Goal: Task Accomplishment & Management: Complete application form

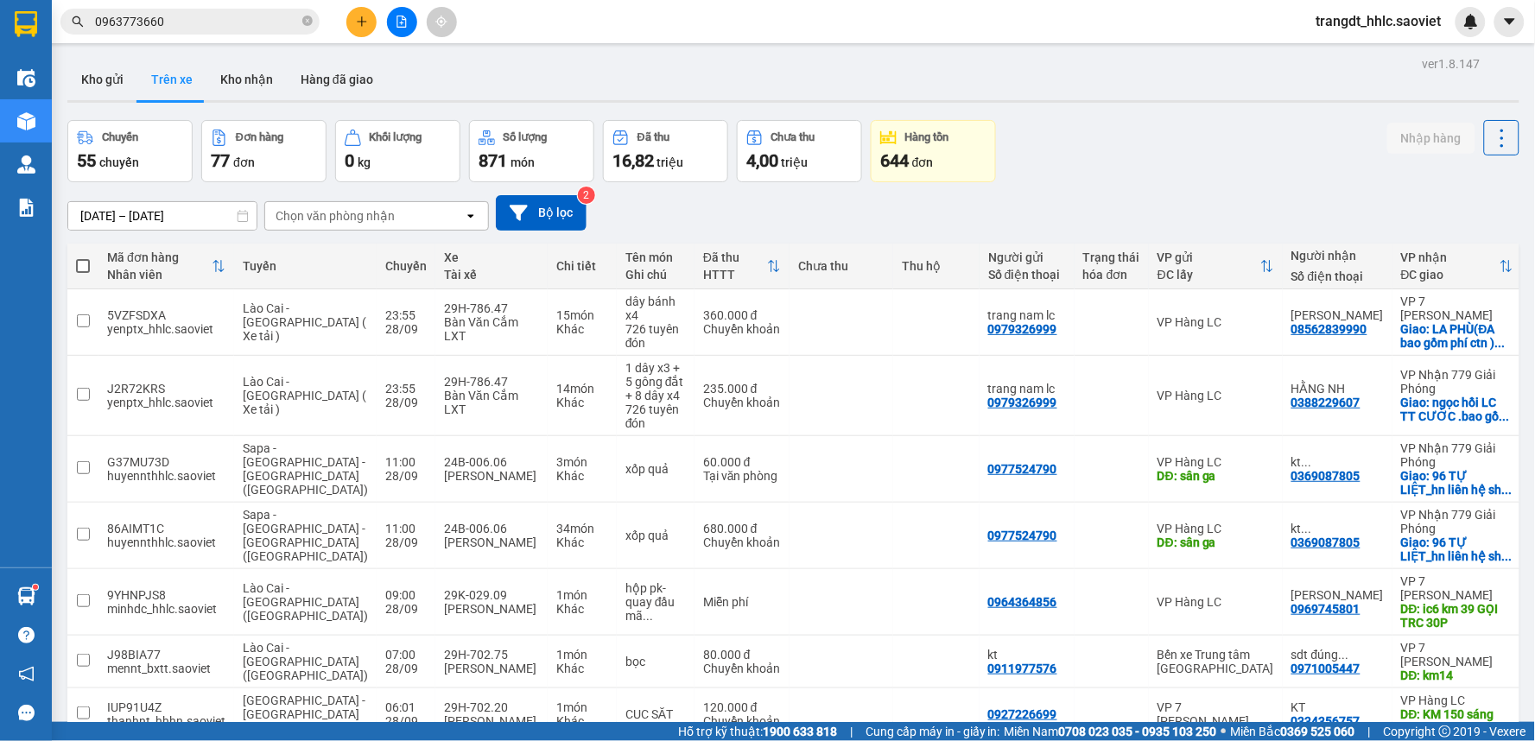
click at [266, 22] on input "0963773660" at bounding box center [197, 21] width 204 height 19
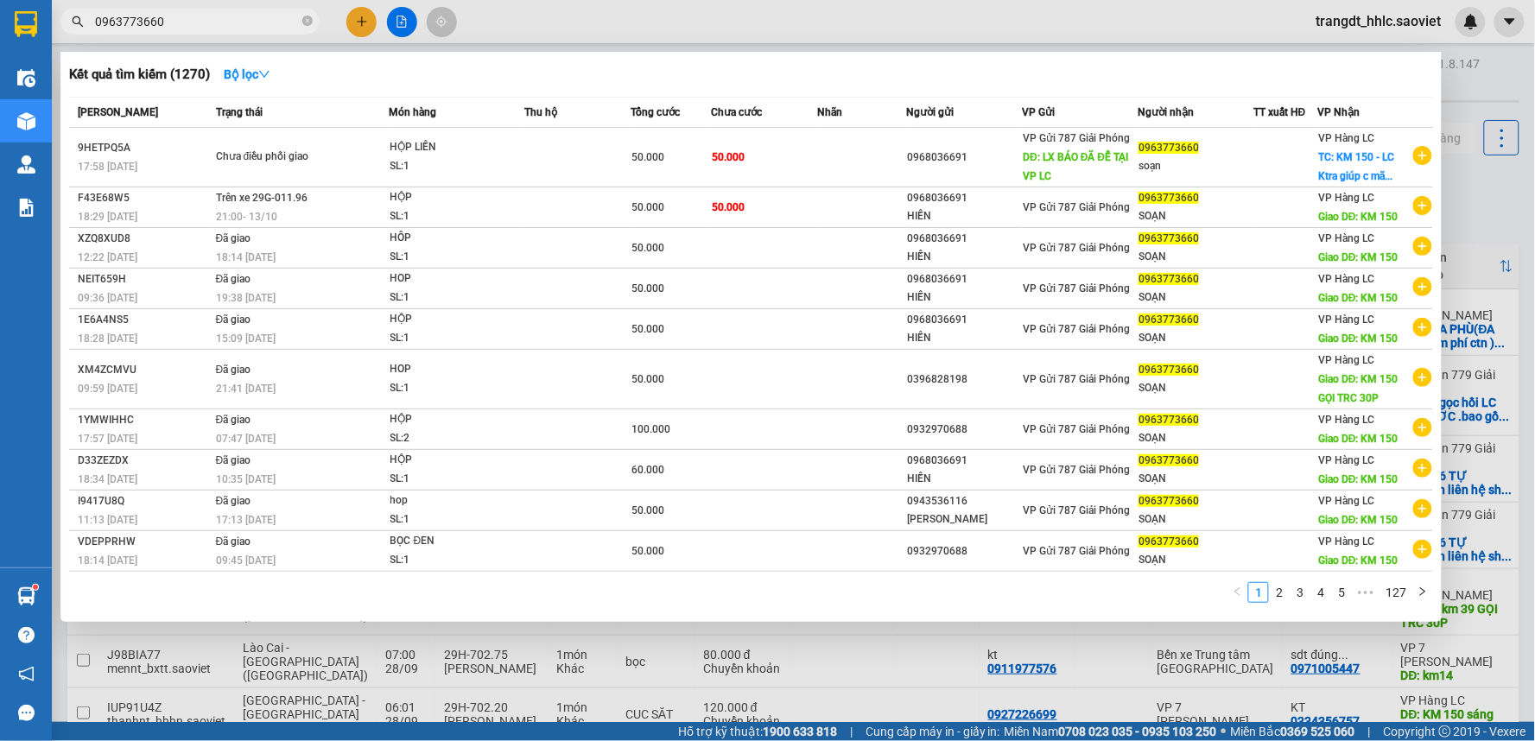
click at [266, 22] on input "0963773660" at bounding box center [197, 21] width 204 height 19
click at [208, 13] on input "0963773660" at bounding box center [197, 21] width 204 height 19
click at [209, 13] on input "0963773660" at bounding box center [197, 21] width 204 height 19
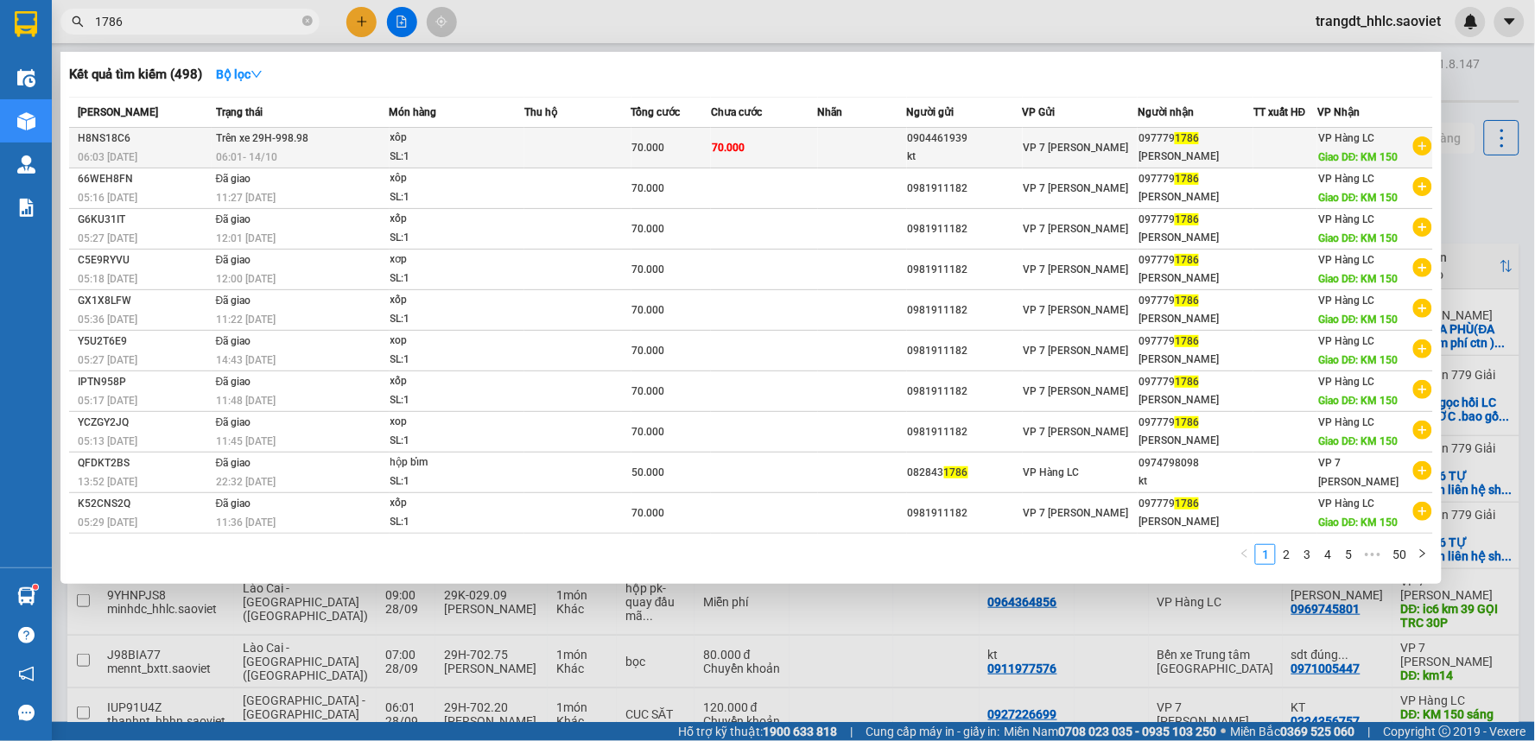
type input "1786"
click at [728, 156] on td "70.000" at bounding box center [764, 148] width 107 height 41
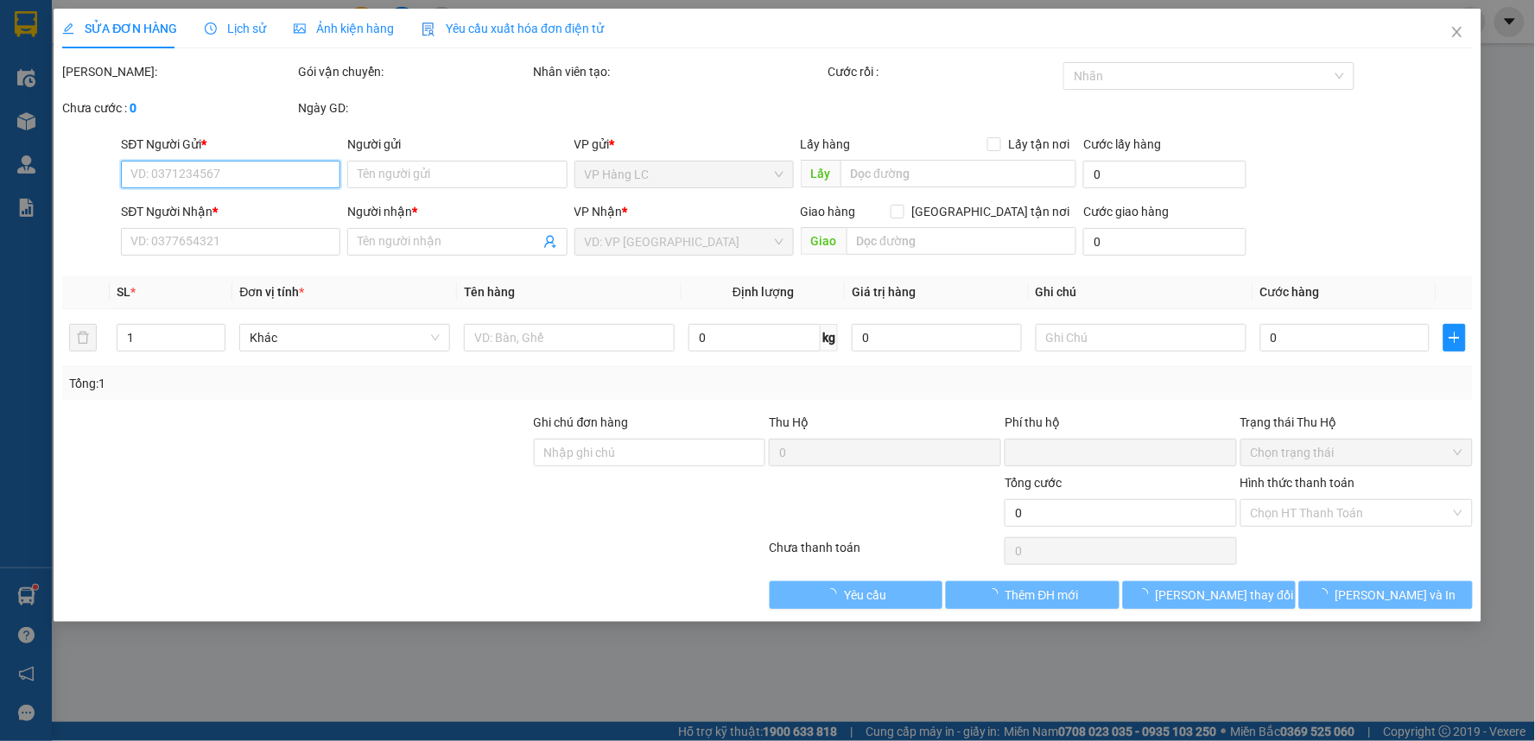
type input "0904461939"
type input "kt"
type input "0977791786"
type input "[PERSON_NAME]"
type input "KM 150"
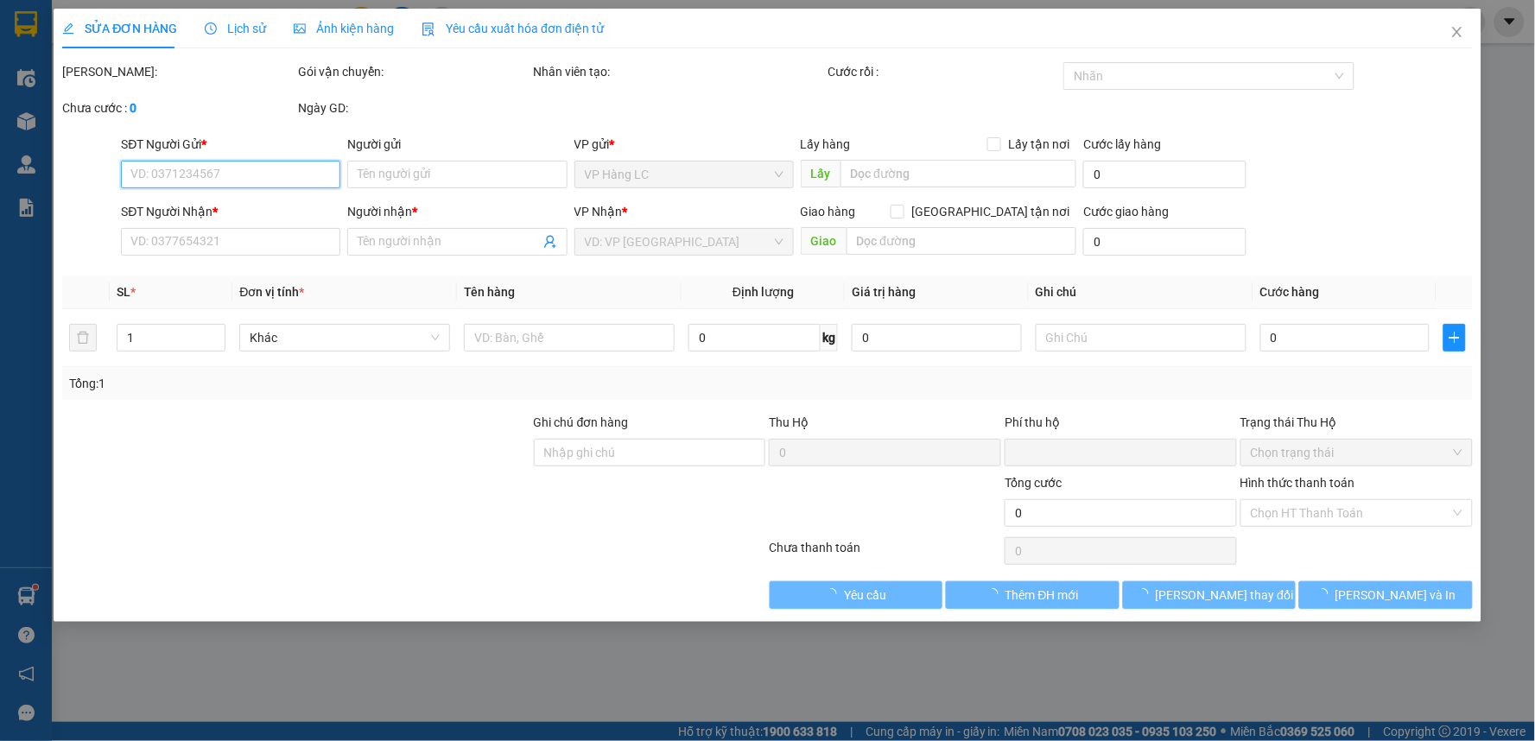
type input "0"
type input "70.000"
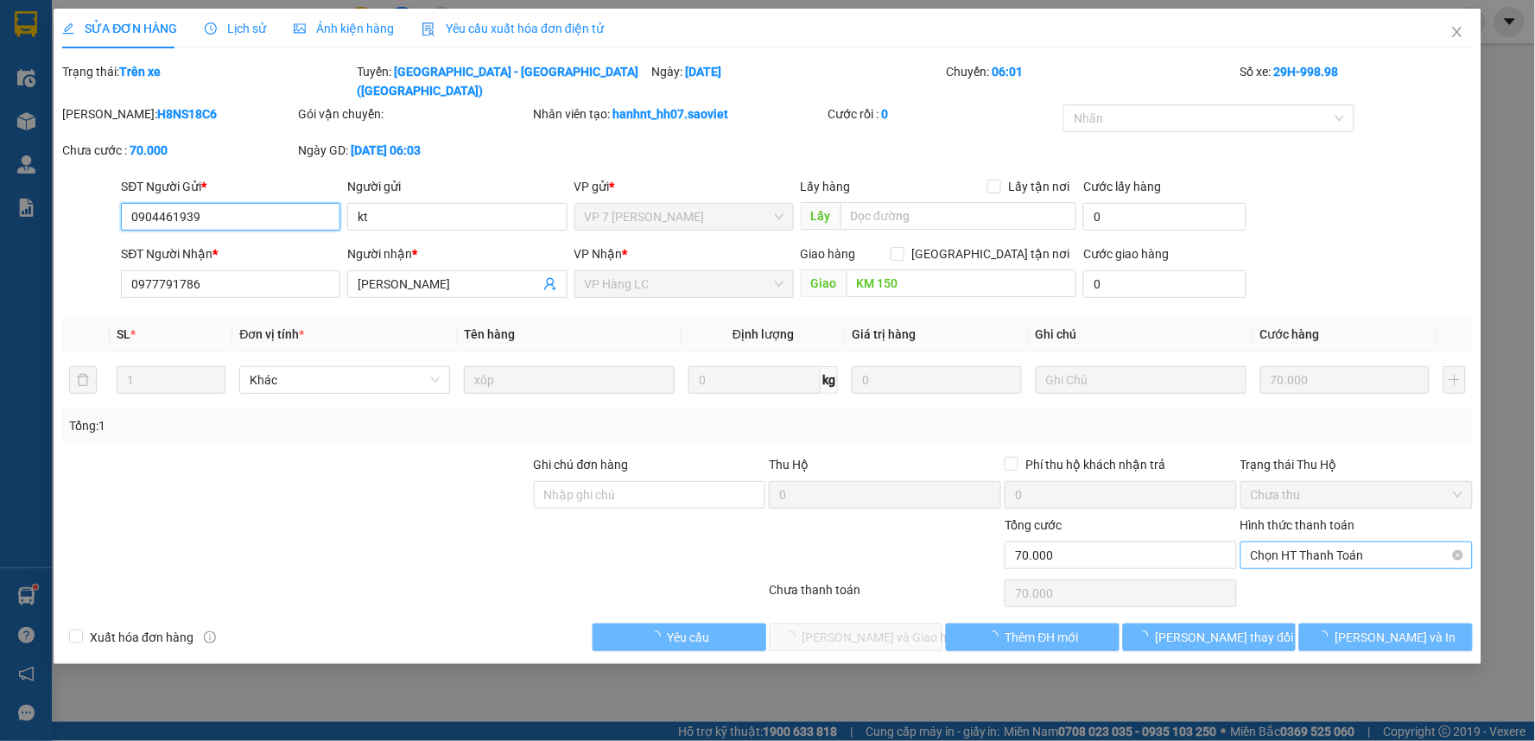
click at [1306, 543] on span "Chọn HT Thanh Toán" at bounding box center [1357, 556] width 212 height 26
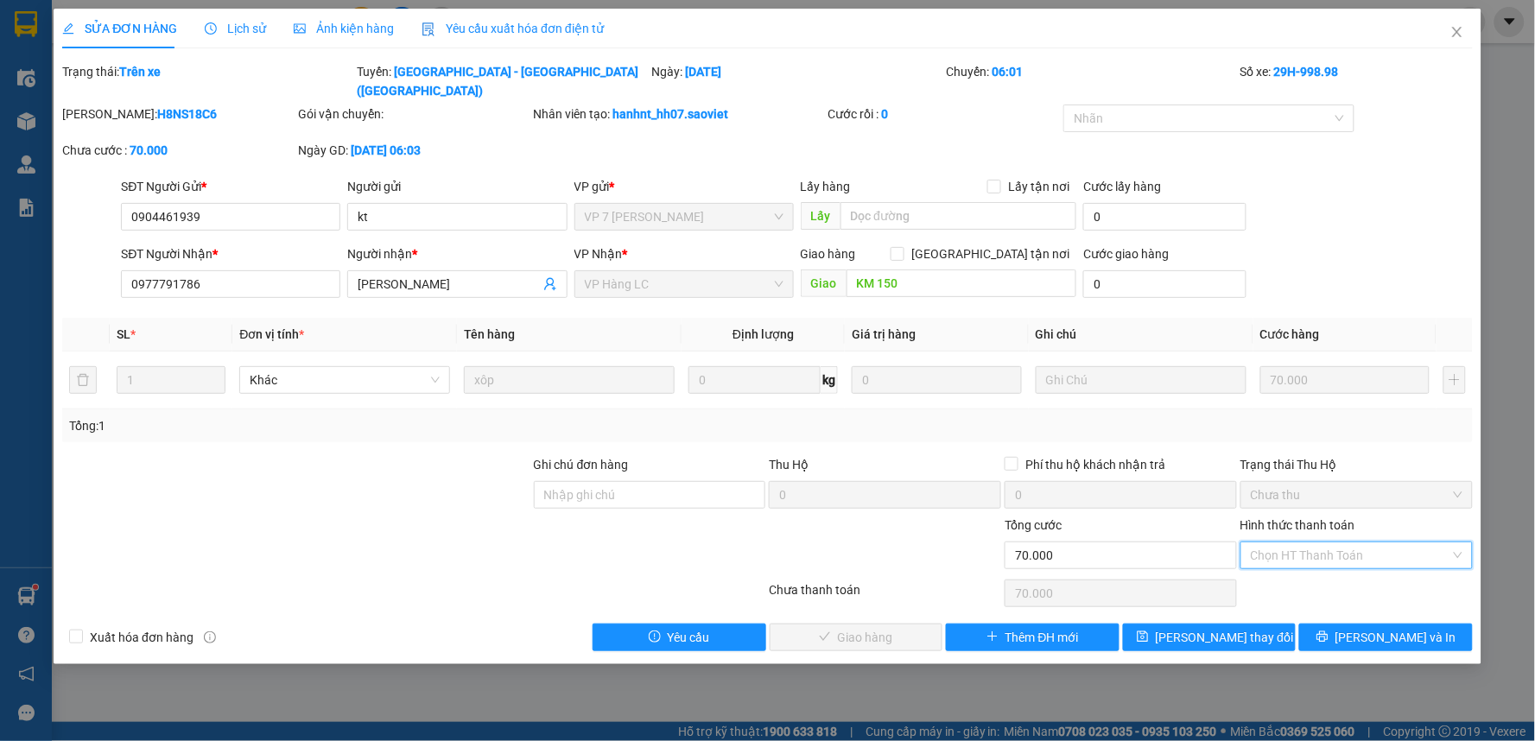
click at [1301, 573] on div "Tại văn phòng" at bounding box center [1358, 571] width 212 height 19
type input "0"
click at [922, 624] on button "[PERSON_NAME] và Giao hàng" at bounding box center [857, 638] width 174 height 28
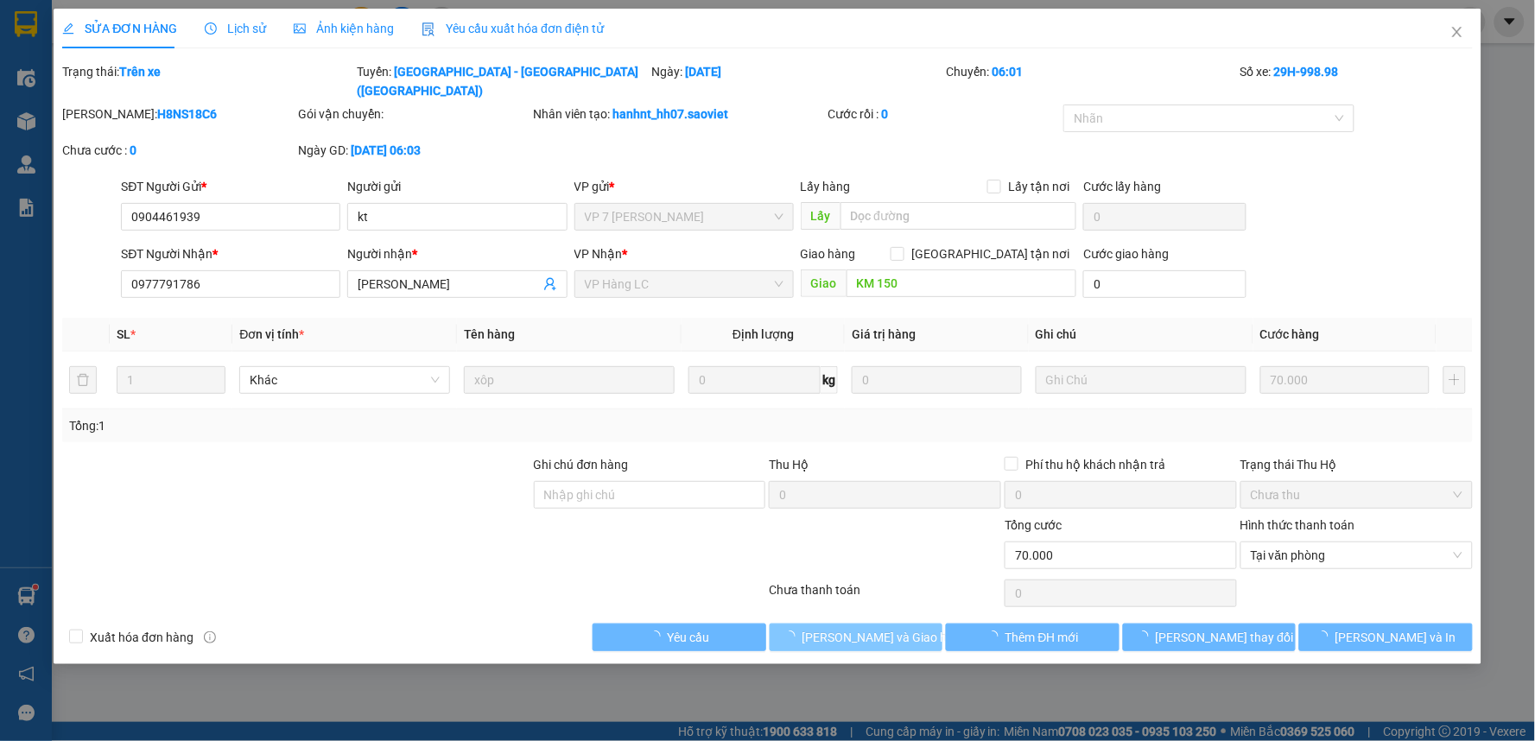
click at [921, 624] on button "[PERSON_NAME] và Giao hàng" at bounding box center [857, 638] width 174 height 28
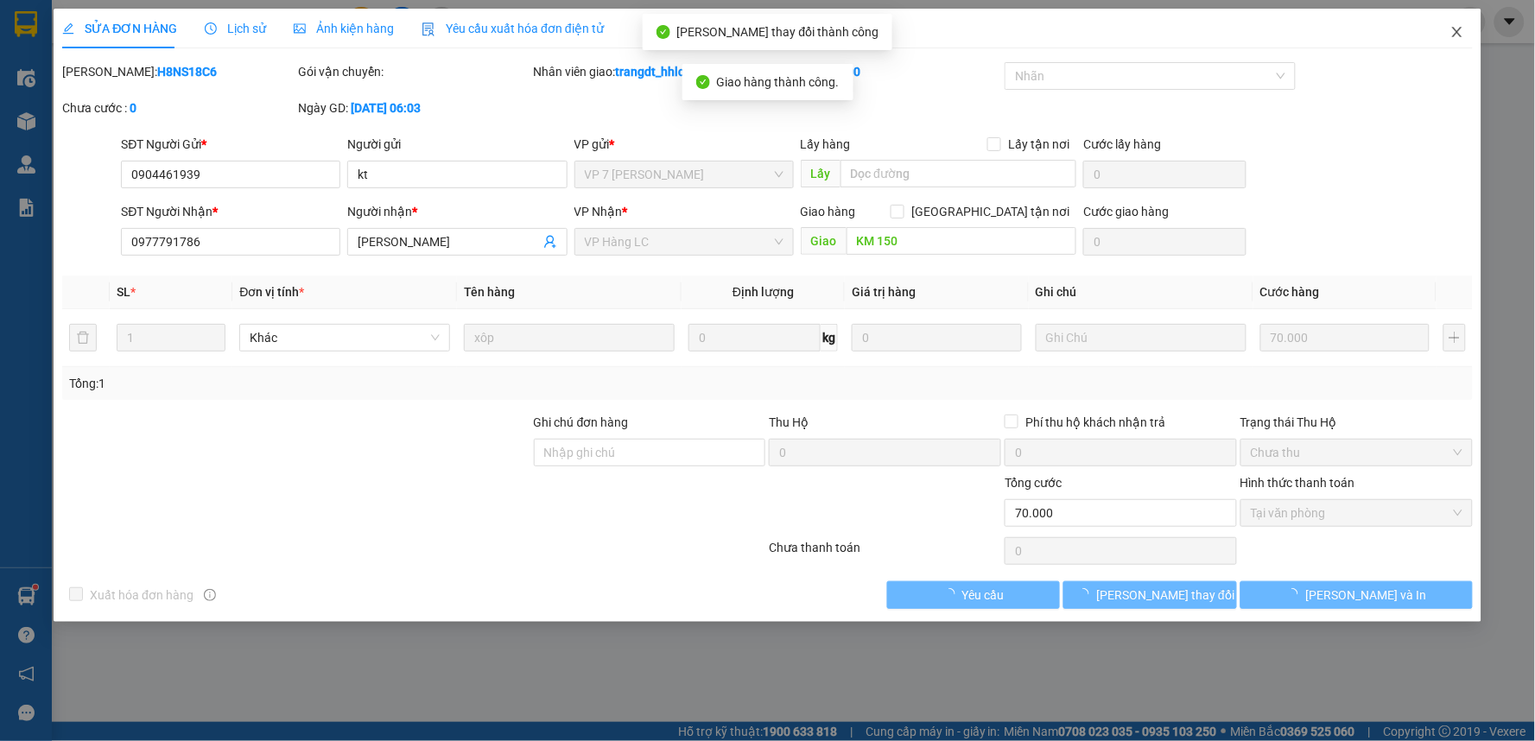
click at [1453, 40] on span "Close" at bounding box center [1457, 33] width 48 height 48
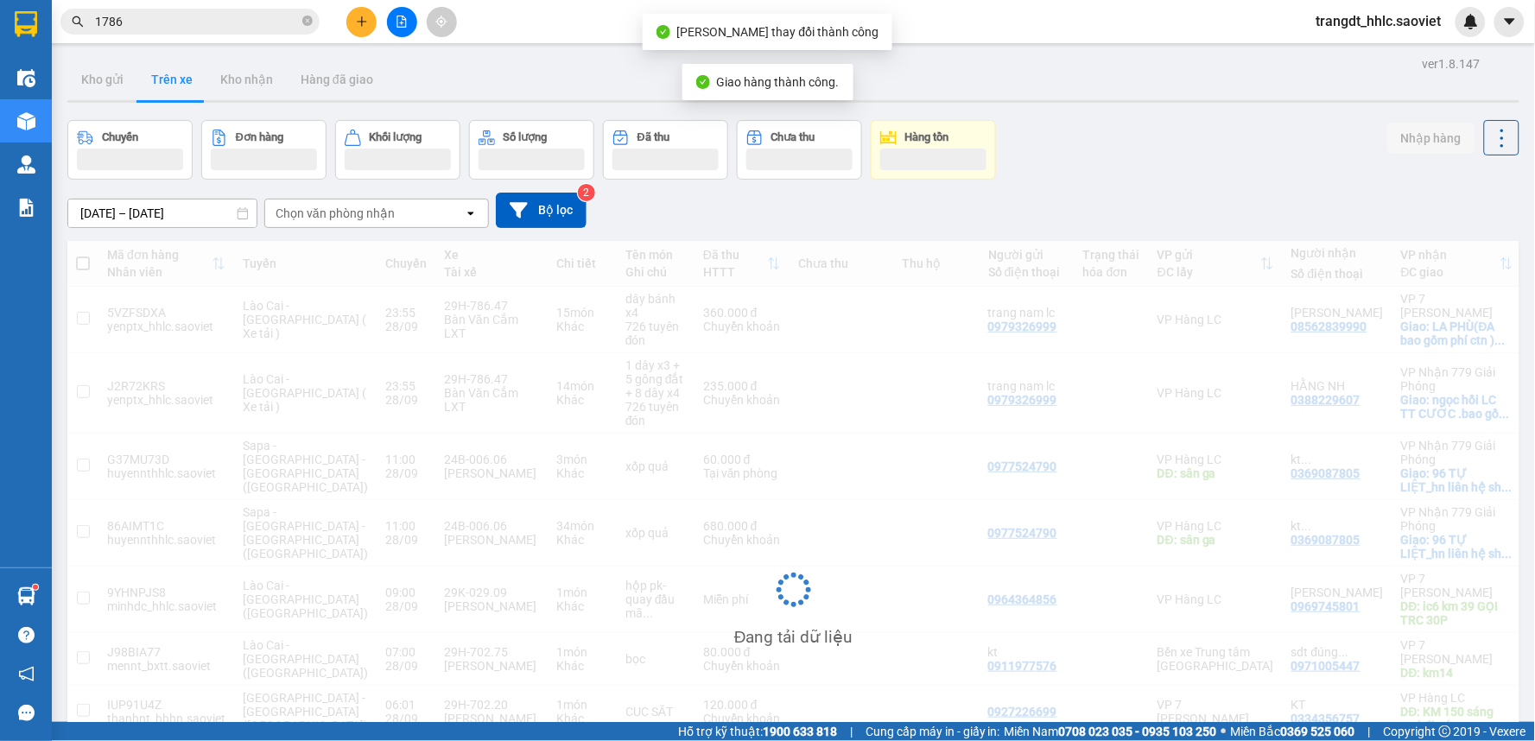
click at [206, 22] on input "1786" at bounding box center [197, 21] width 204 height 19
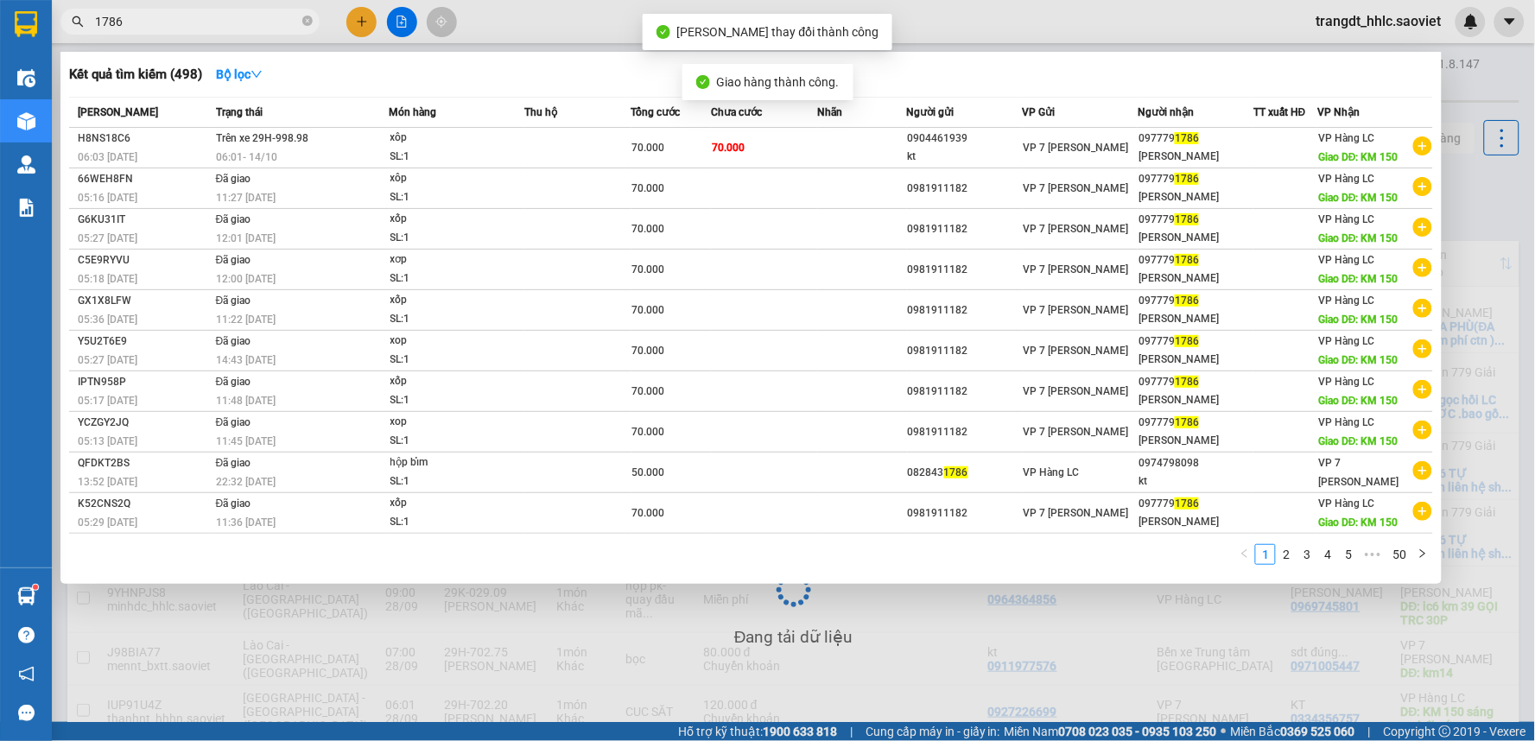
click at [206, 22] on input "1786" at bounding box center [197, 21] width 204 height 19
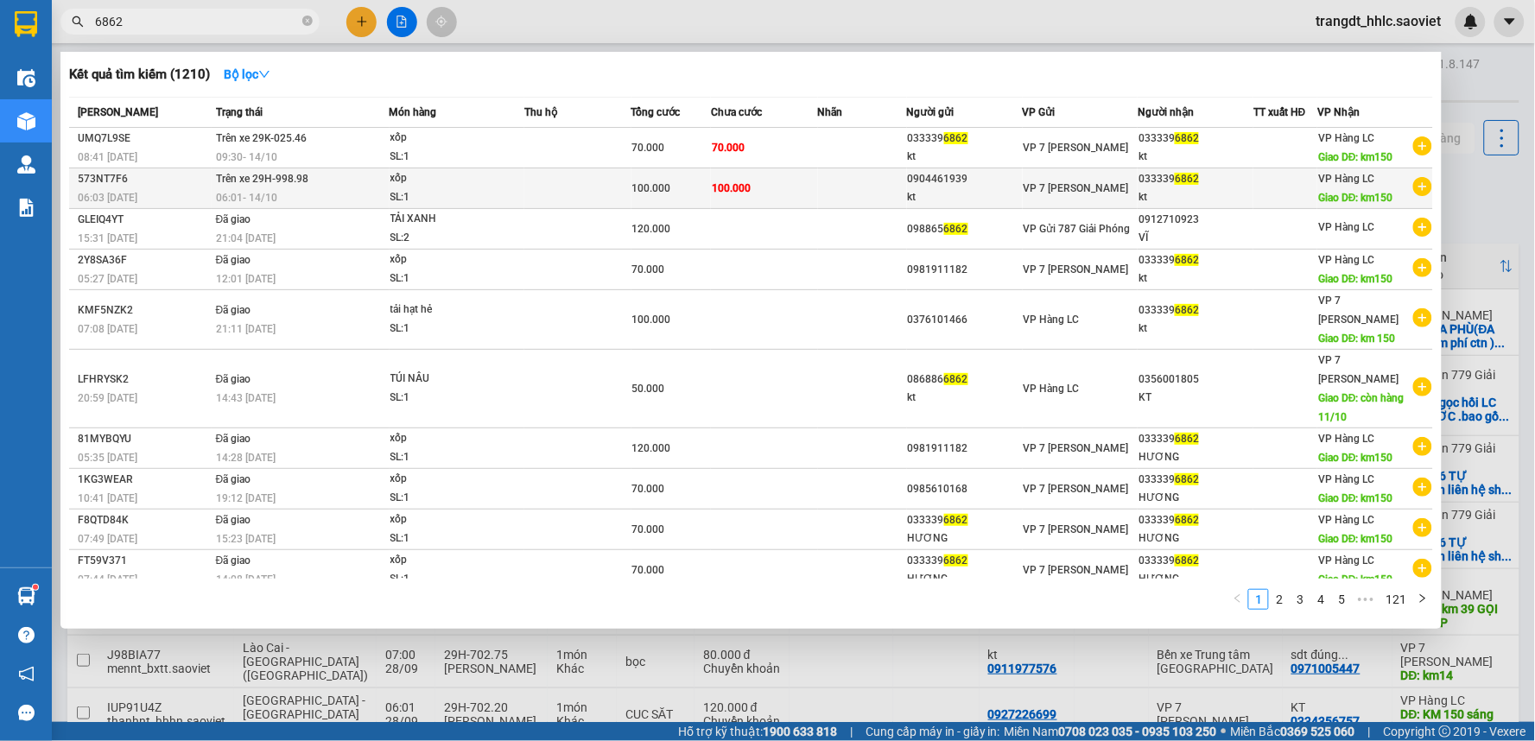
type input "6862"
click at [296, 185] on span "Trên xe 29H-998.98" at bounding box center [262, 179] width 92 height 12
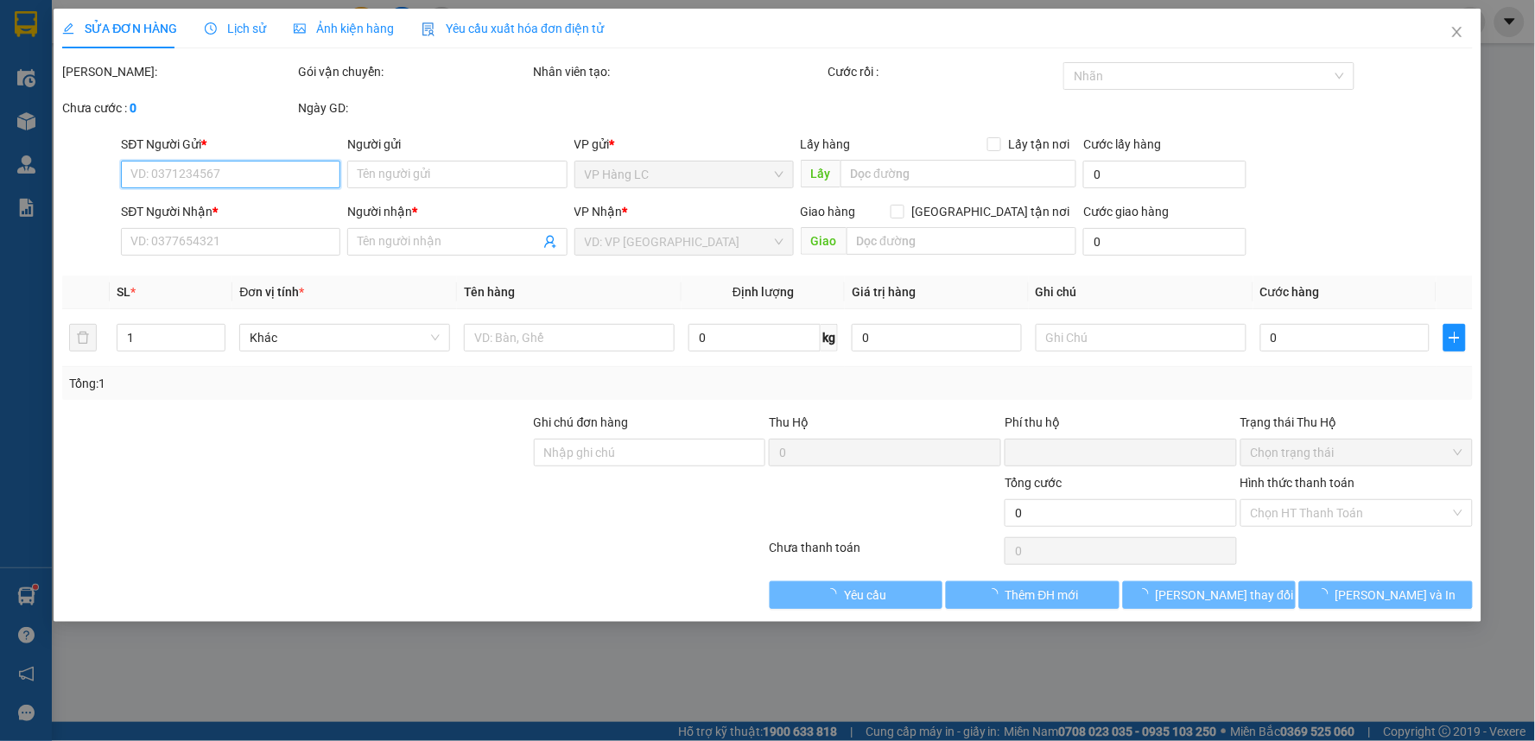
type input "0904461939"
type input "kt"
type input "0333396862"
type input "kt"
type input "km150"
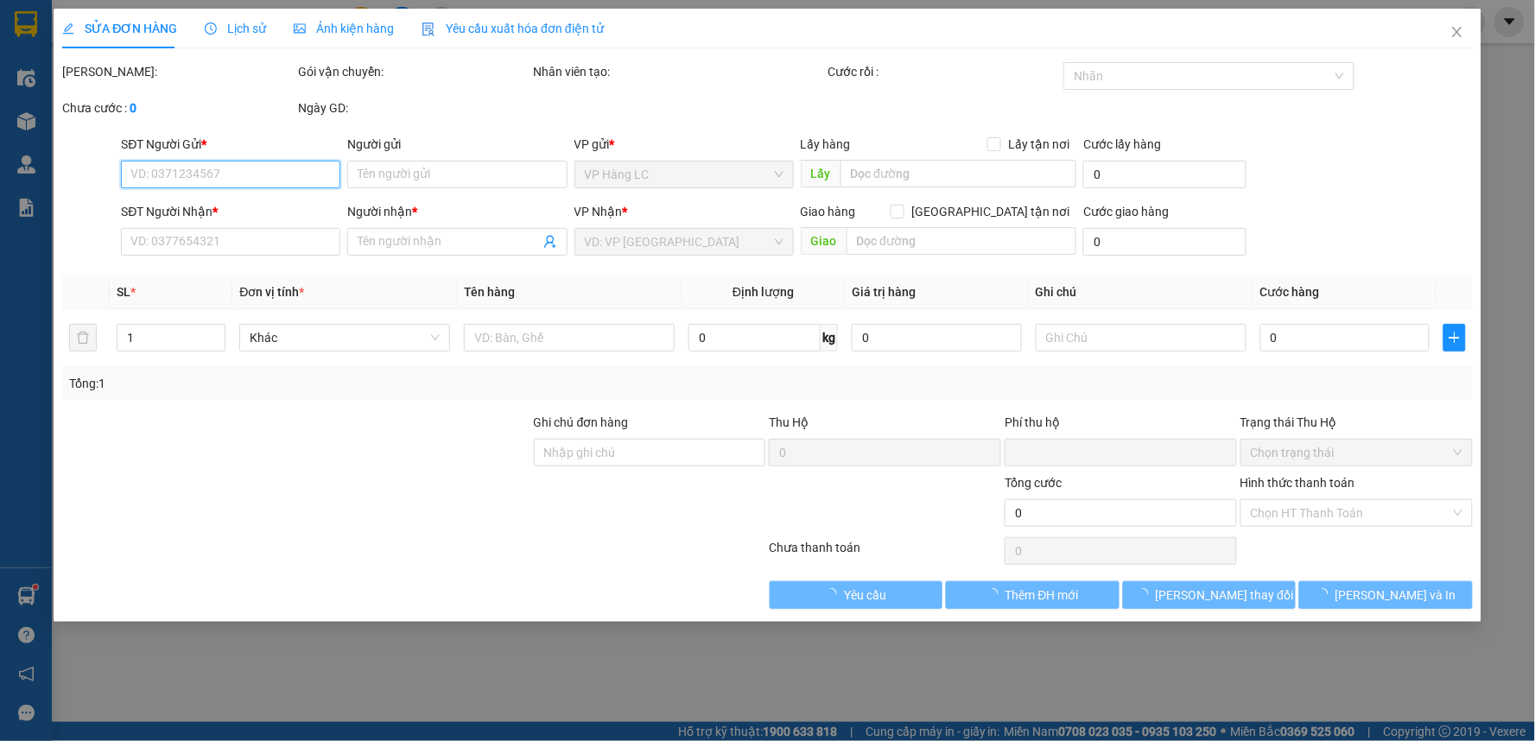
type input "0"
type input "100.000"
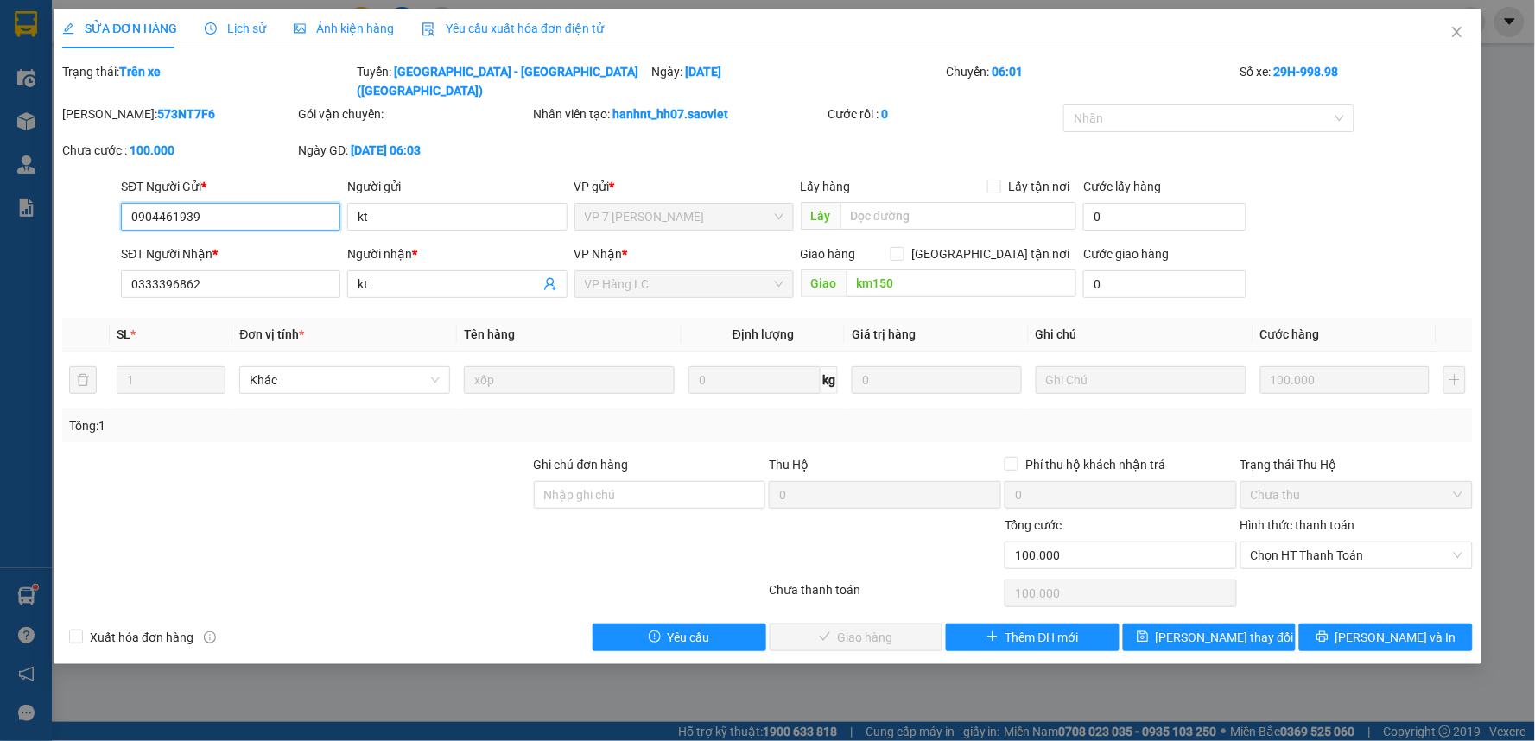
drag, startPoint x: 1268, startPoint y: 539, endPoint x: 1286, endPoint y: 553, distance: 22.8
click at [1275, 543] on span "Chọn HT Thanh Toán" at bounding box center [1357, 556] width 212 height 26
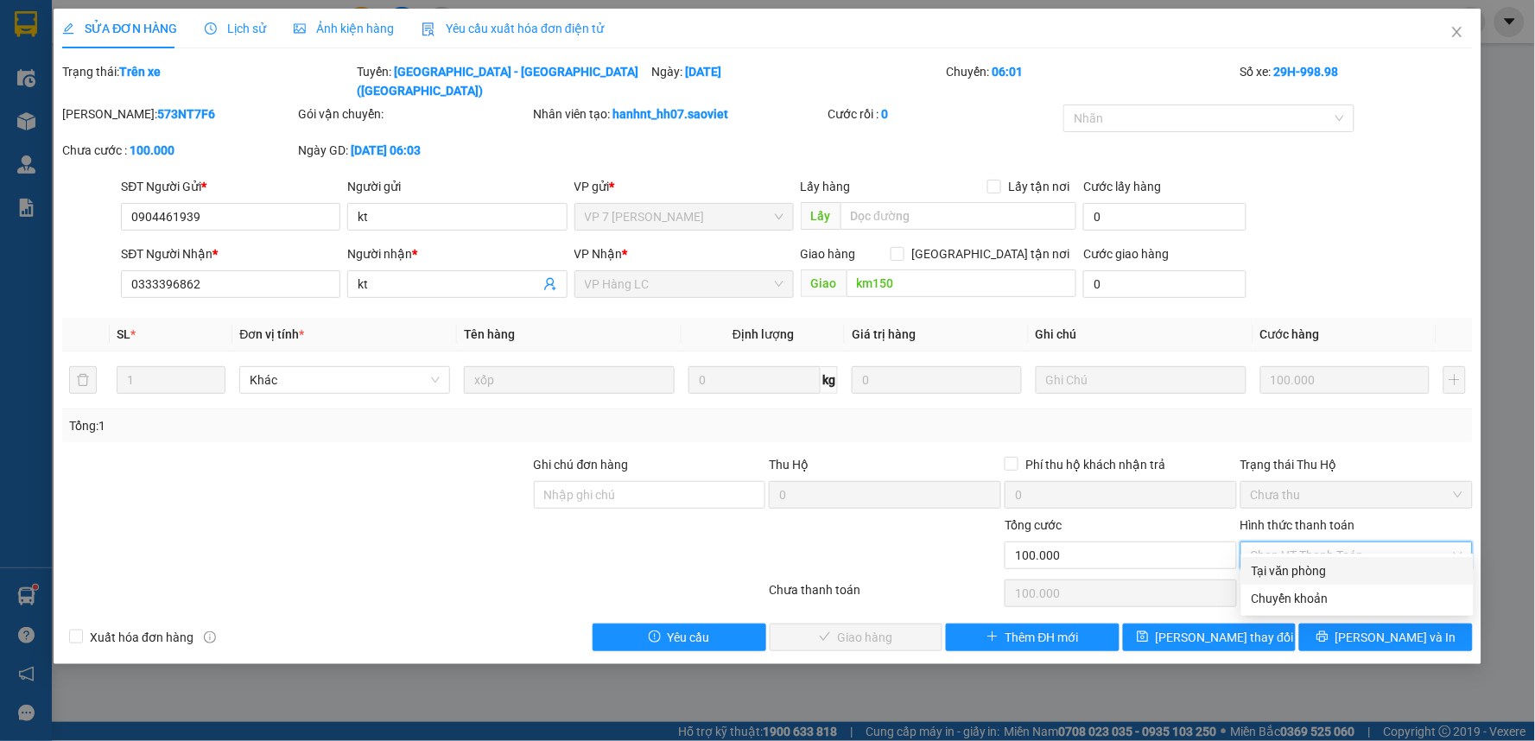
click at [1287, 573] on div "Tại văn phòng" at bounding box center [1358, 571] width 212 height 19
type input "0"
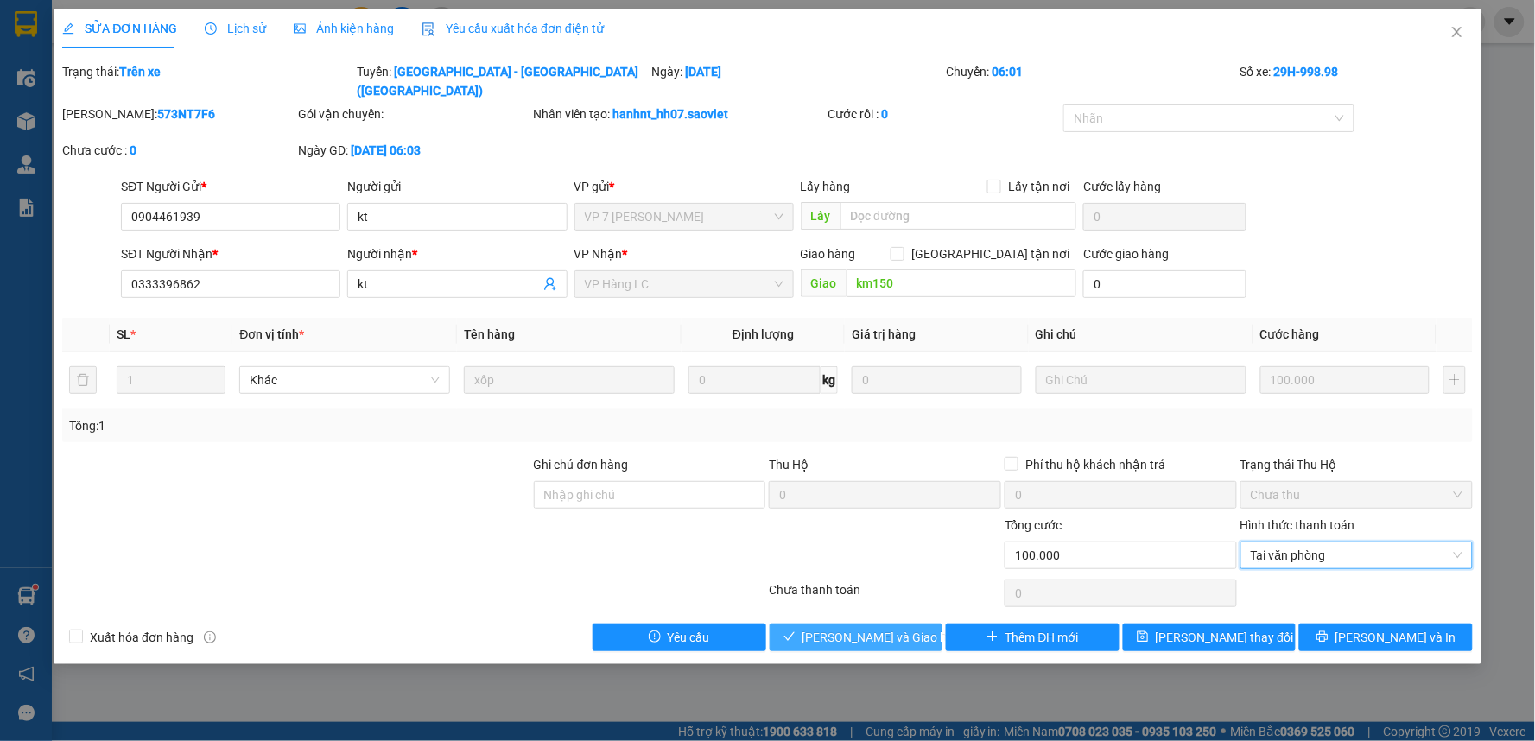
click at [919, 624] on button "[PERSON_NAME] và Giao hàng" at bounding box center [857, 638] width 174 height 28
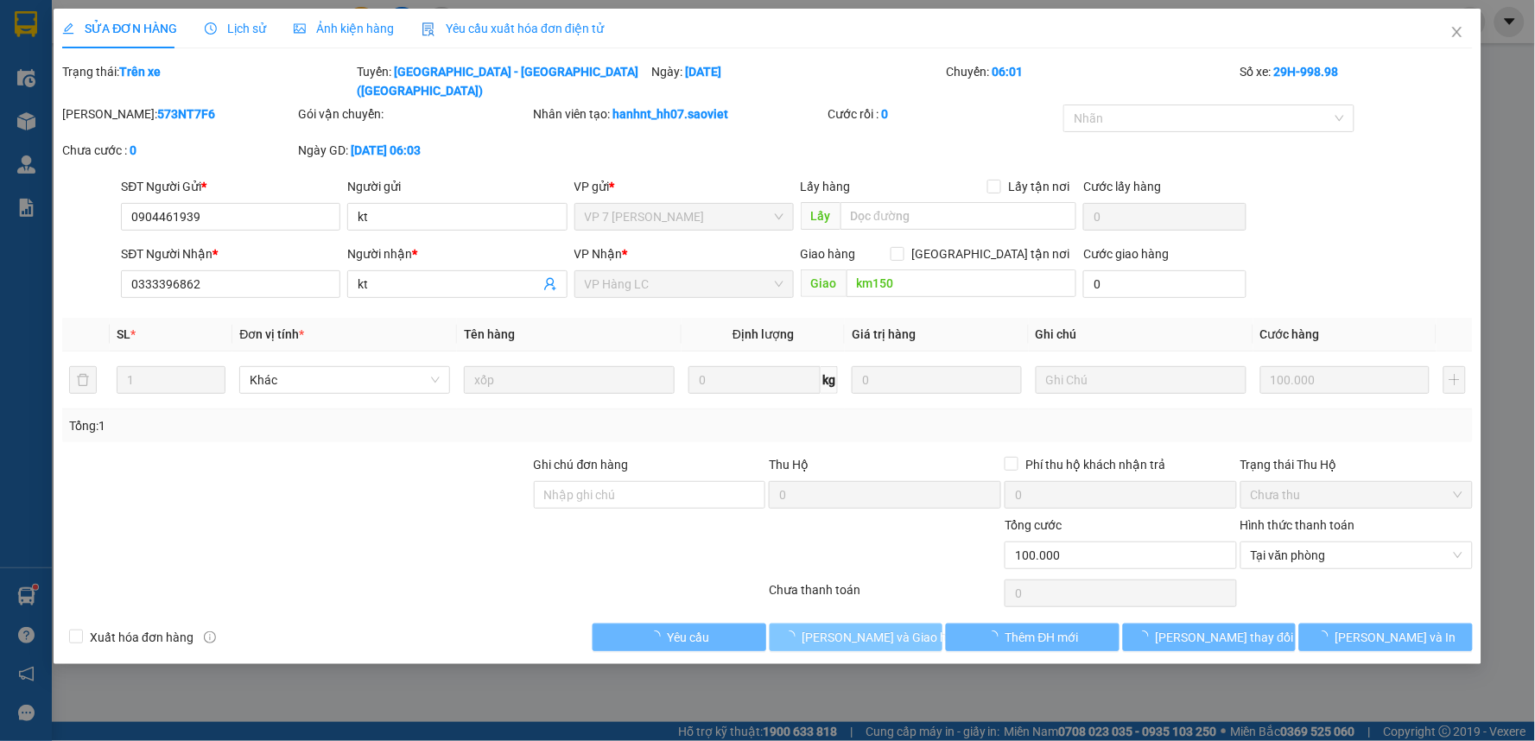
click at [919, 624] on button "[PERSON_NAME] và Giao hàng" at bounding box center [857, 638] width 174 height 28
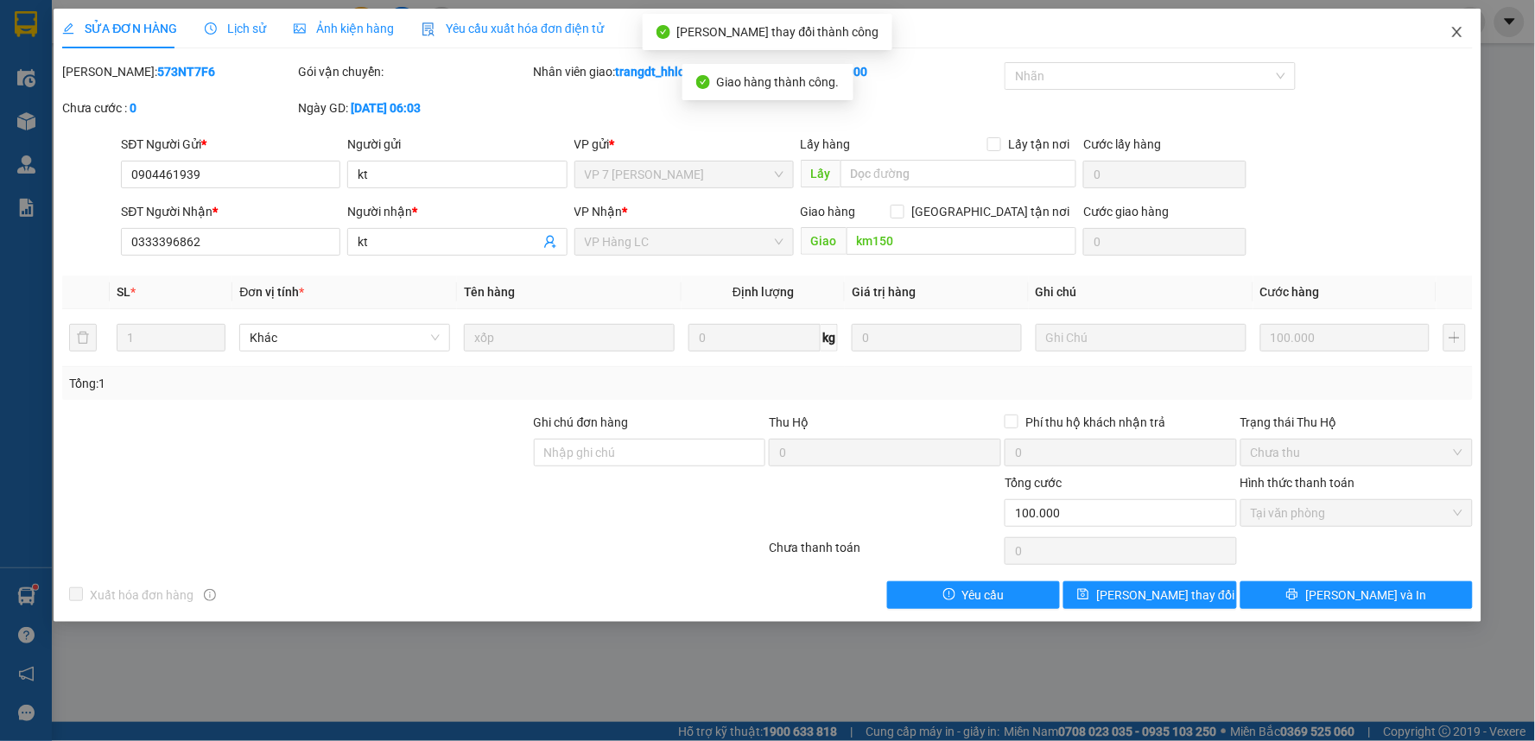
click at [1452, 27] on icon "close" at bounding box center [1458, 32] width 14 height 14
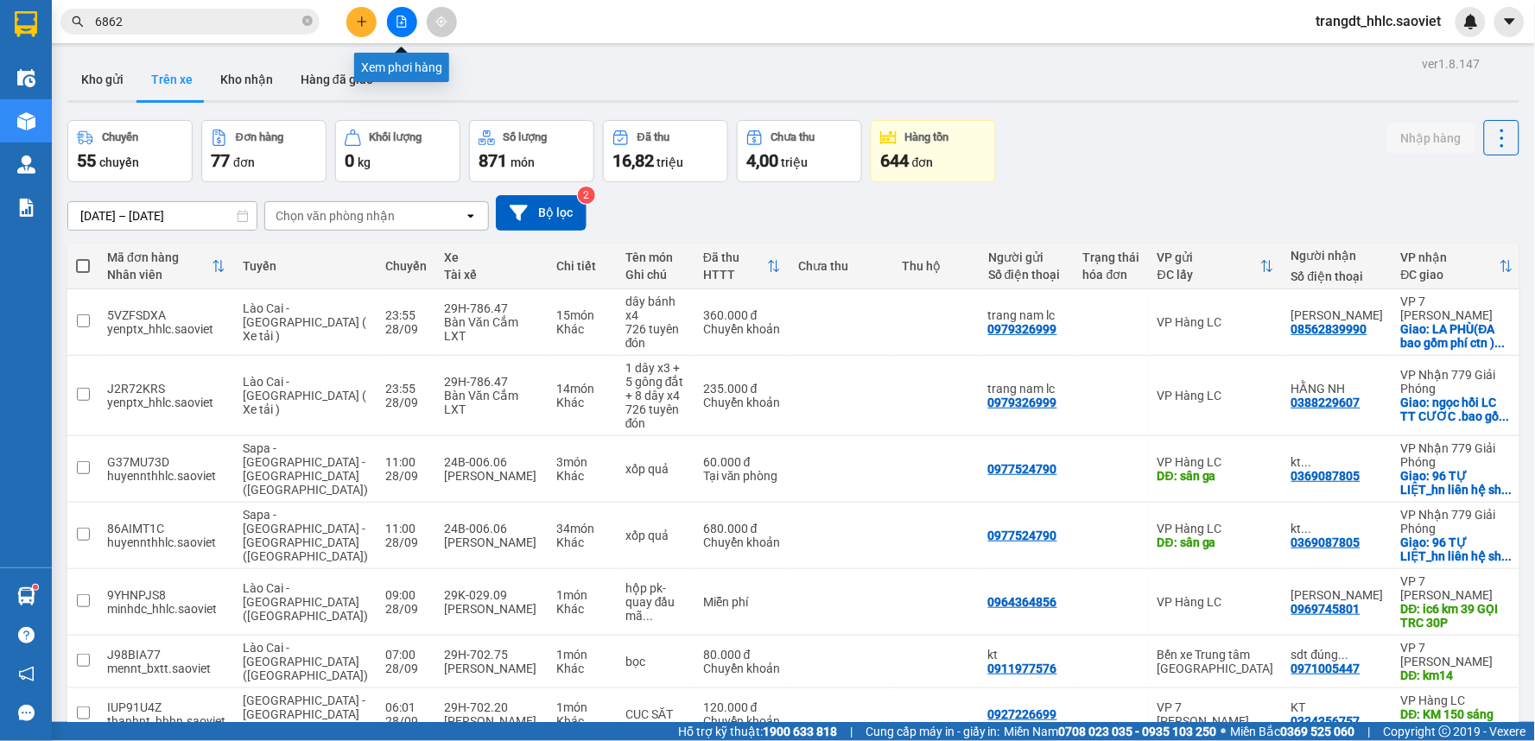
click at [409, 28] on button at bounding box center [402, 22] width 30 height 30
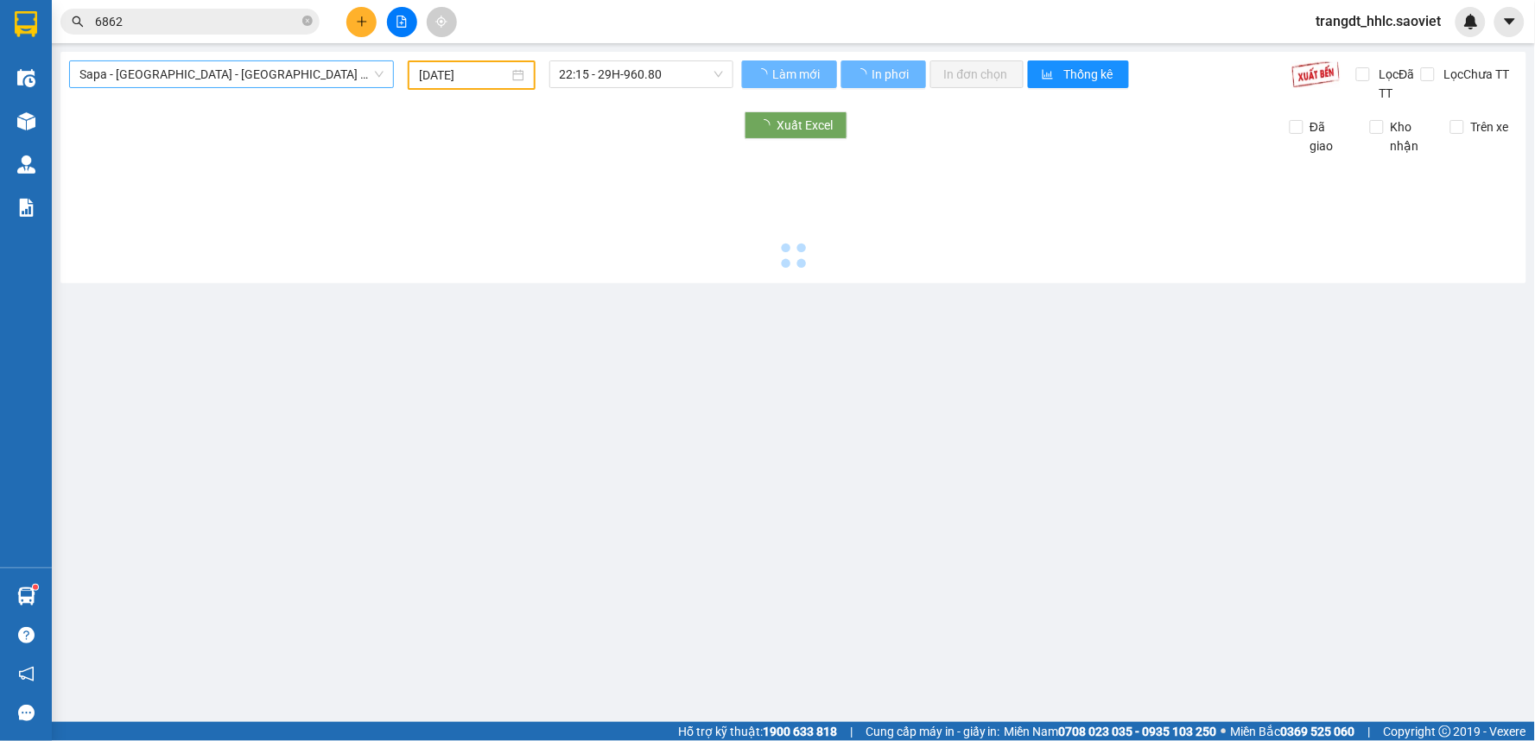
click at [242, 79] on span "Sapa - [GEOGRAPHIC_DATA] - [GEOGRAPHIC_DATA] ([GEOGRAPHIC_DATA])" at bounding box center [231, 74] width 304 height 26
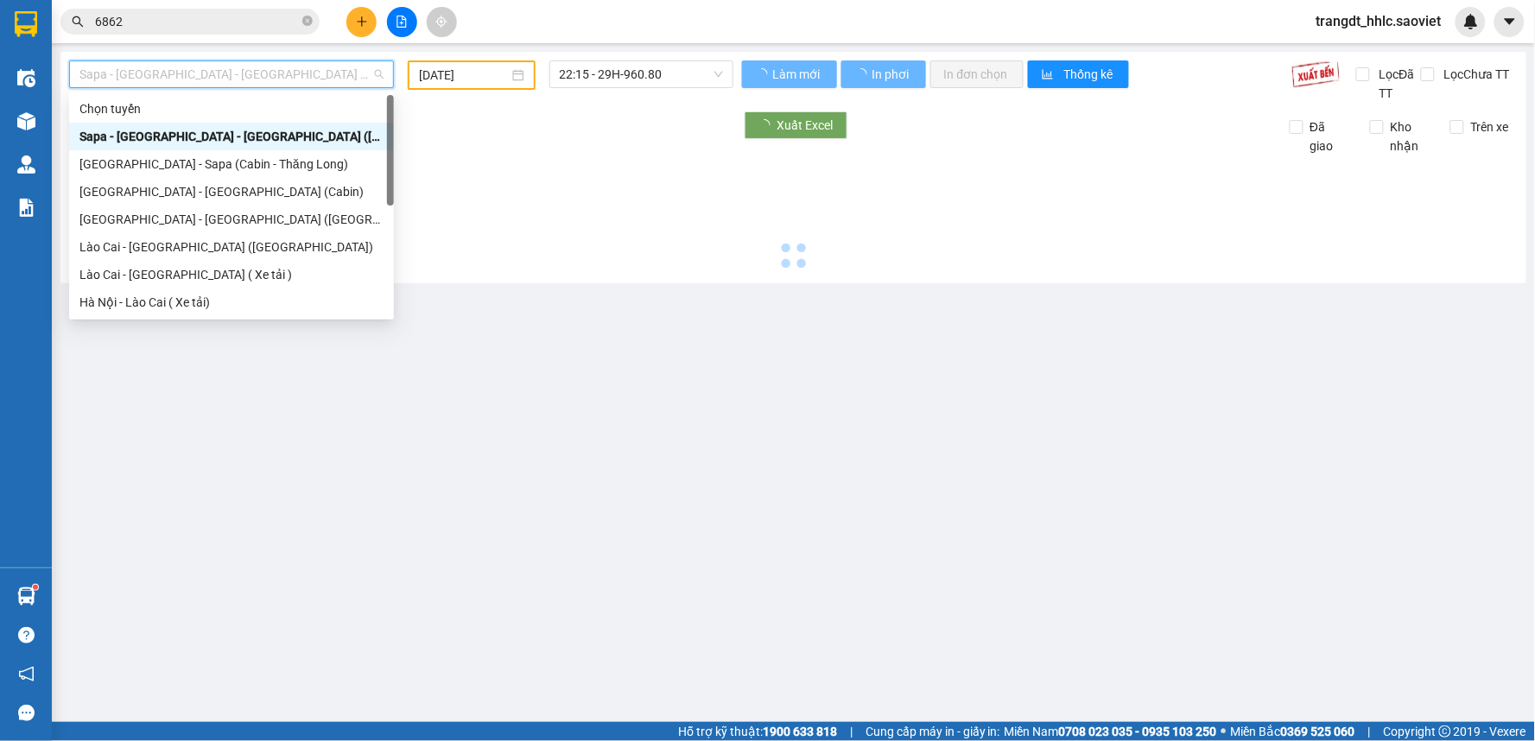
type input "[DATE]"
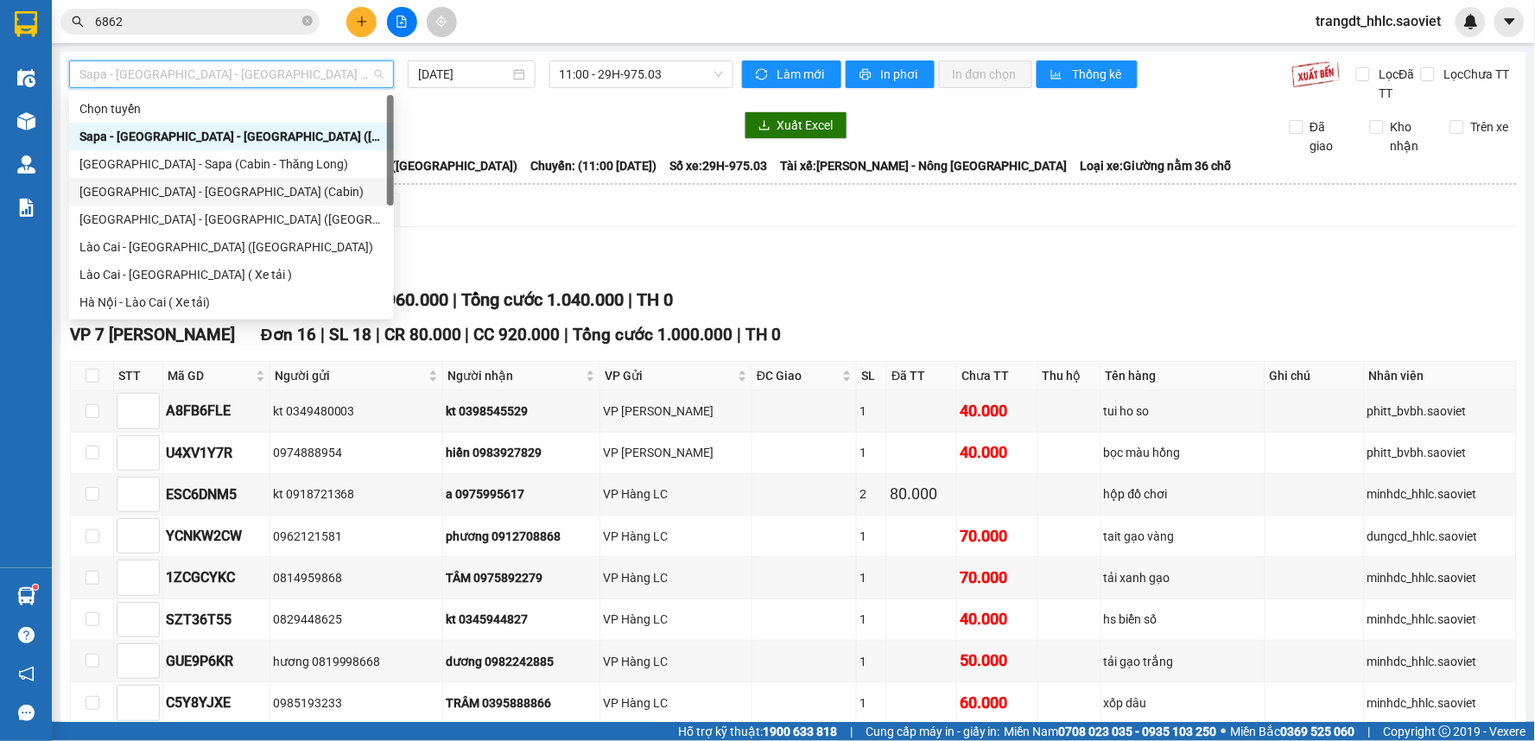
scroll to position [138, 0]
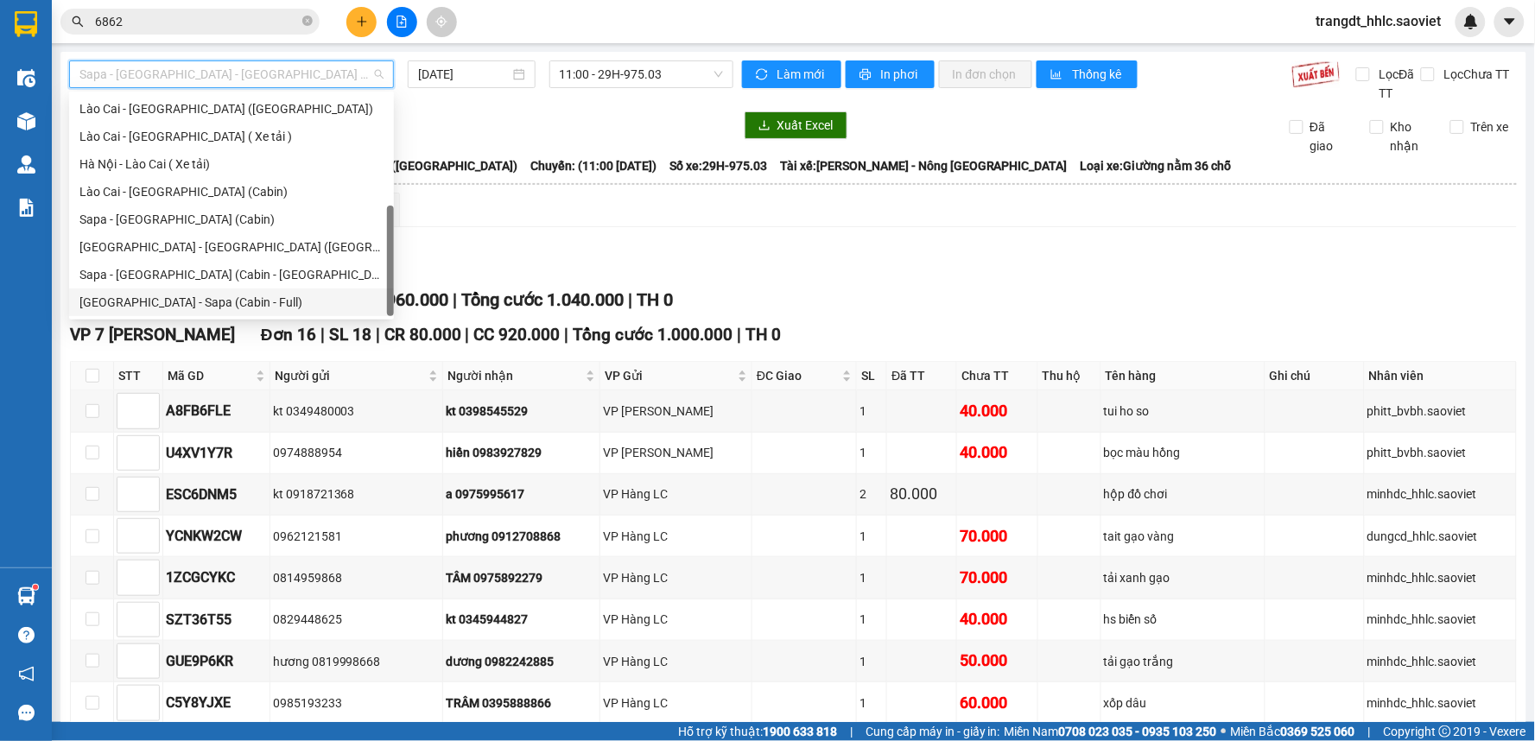
click at [219, 295] on div "[GEOGRAPHIC_DATA] - Sapa (Cabin - Full)" at bounding box center [231, 302] width 304 height 19
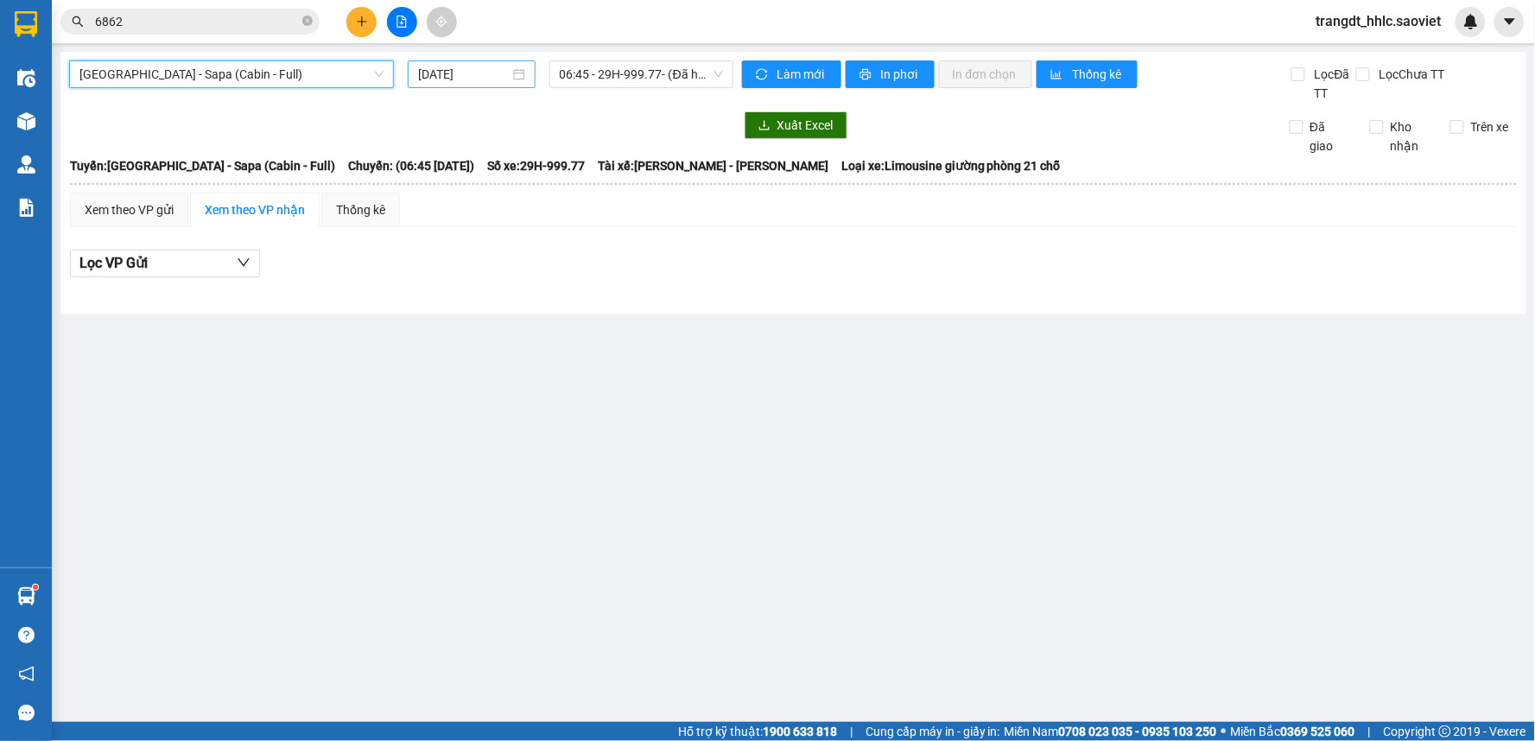
click at [462, 74] on input "[DATE]" at bounding box center [463, 74] width 91 height 19
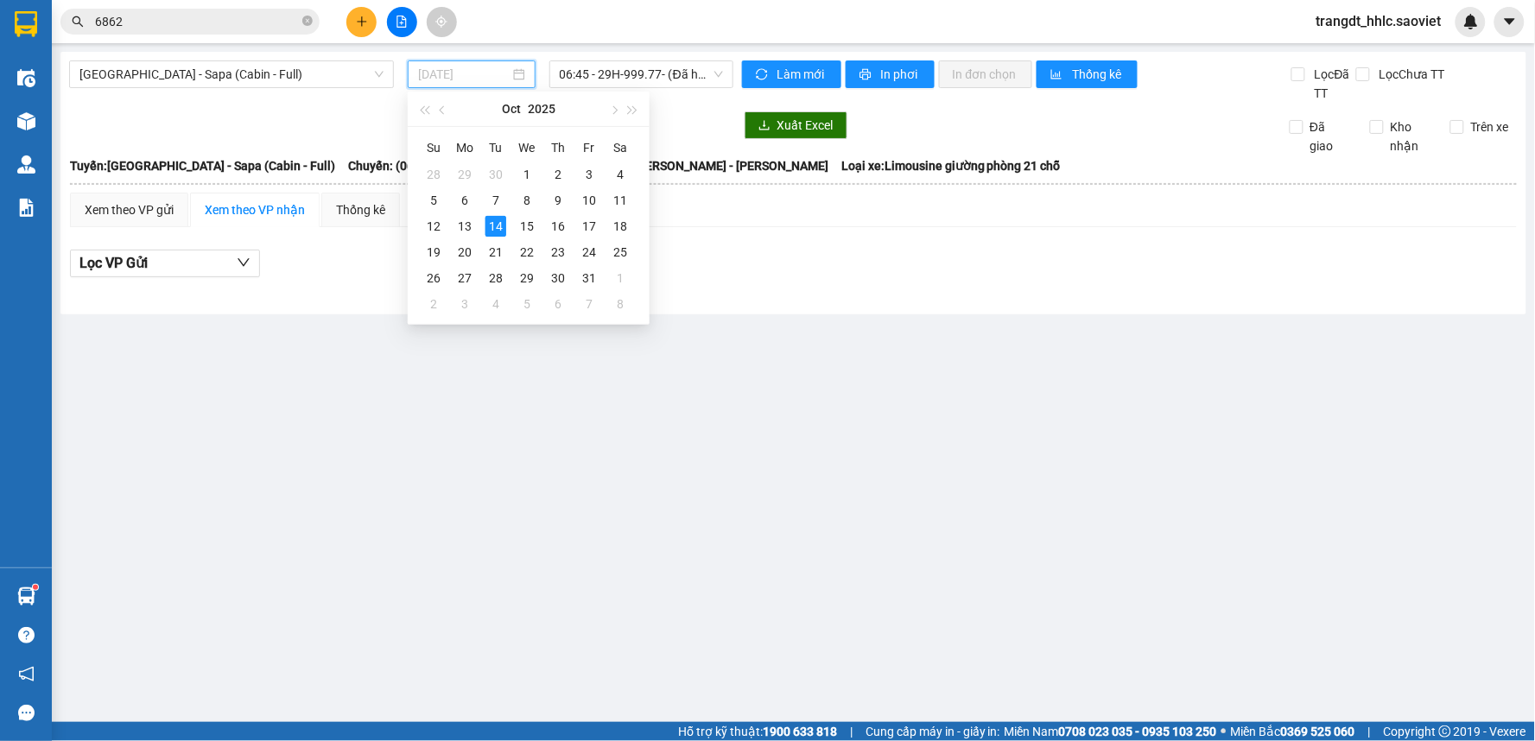
drag, startPoint x: 462, startPoint y: 228, endPoint x: 538, endPoint y: 147, distance: 111.3
click at [463, 228] on div "13" at bounding box center [464, 226] width 21 height 21
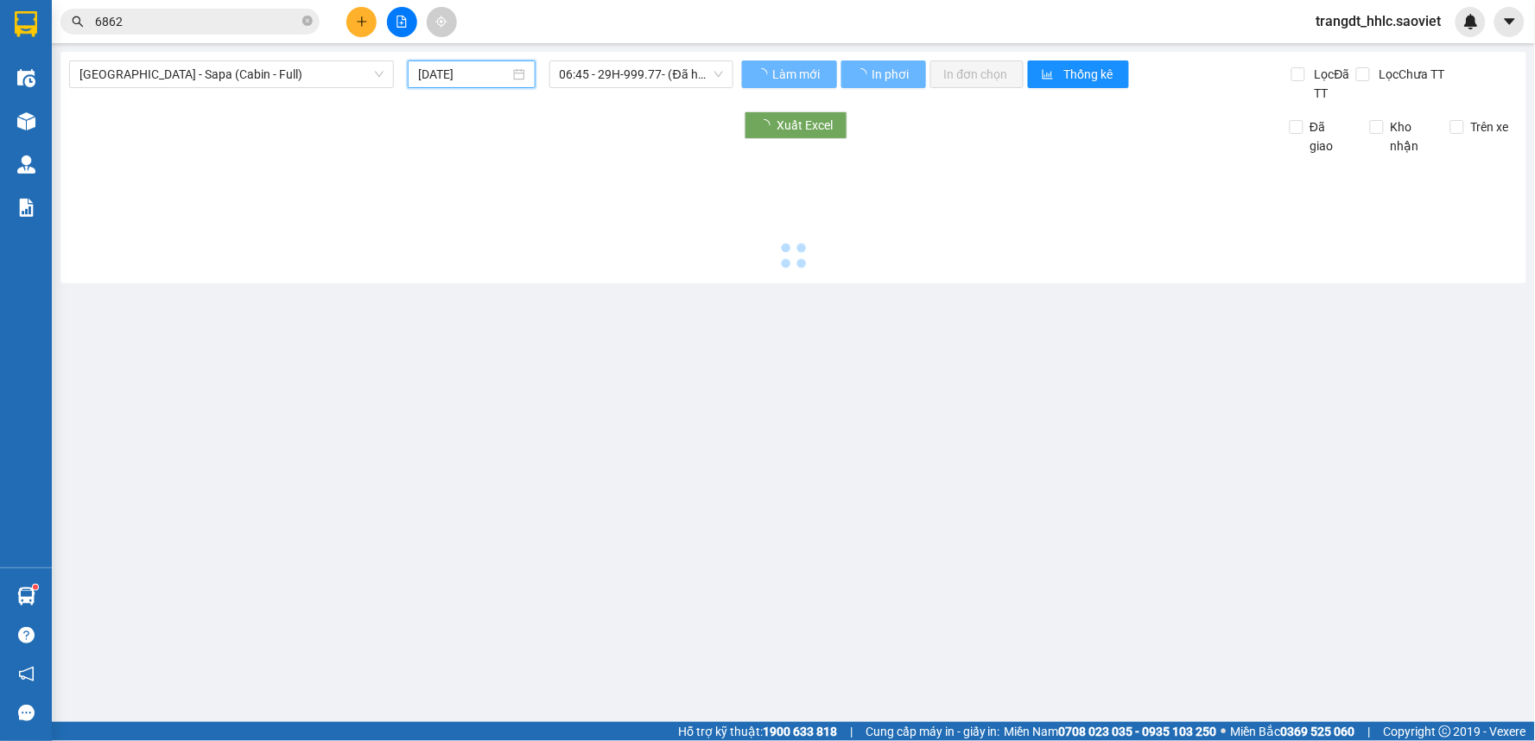
type input "[DATE]"
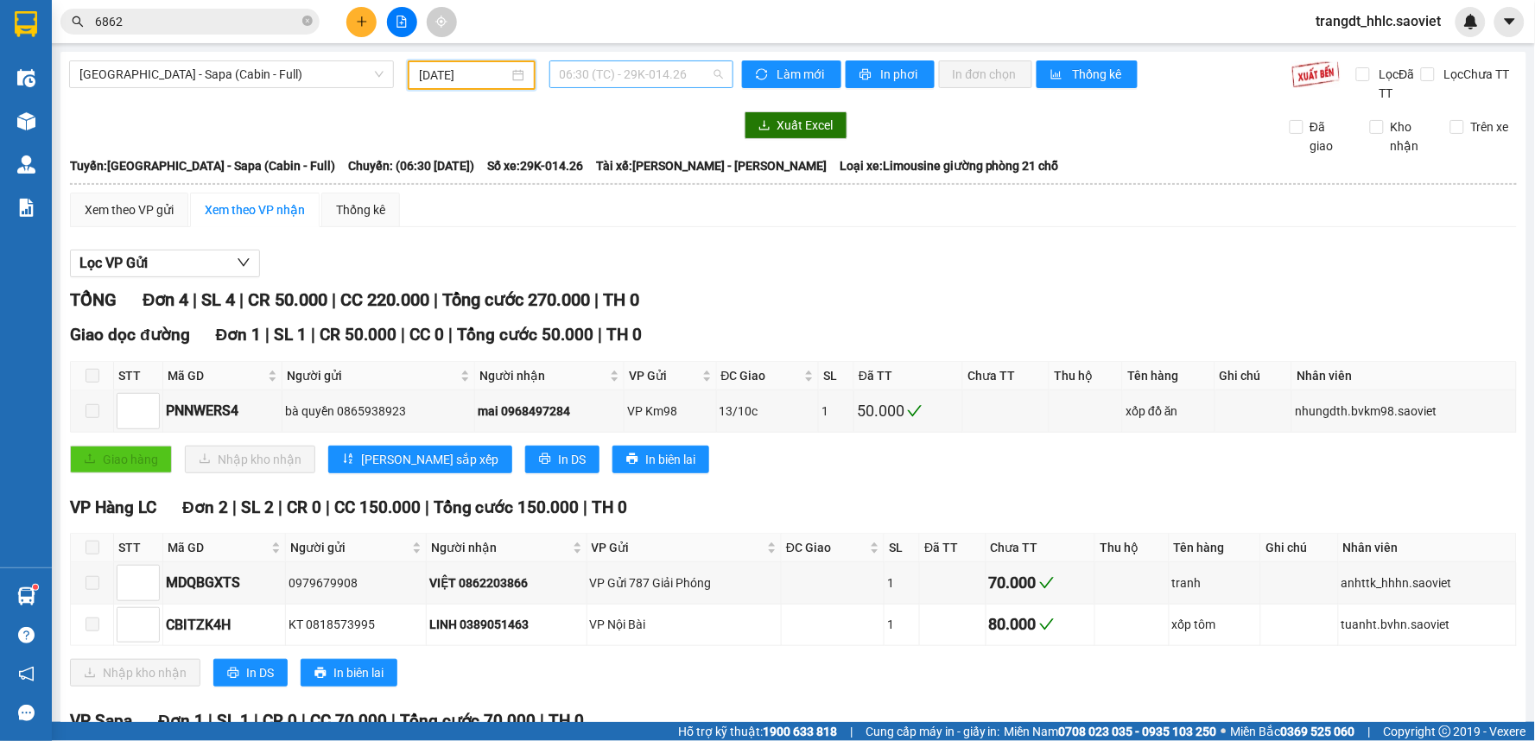
click at [631, 74] on span "06:30 (TC) - 29K-014.26" at bounding box center [641, 74] width 163 height 26
type input "96080"
